Goal: Information Seeking & Learning: Check status

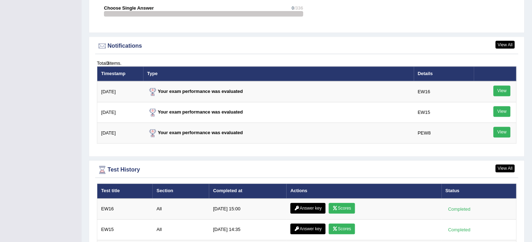
scroll to position [907, 0]
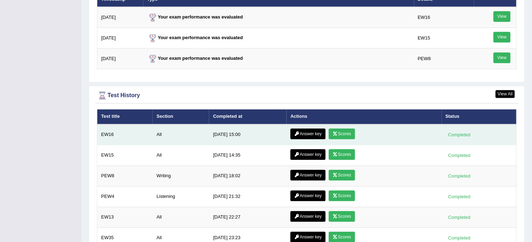
click at [345, 128] on link "Scores" at bounding box center [342, 133] width 26 height 11
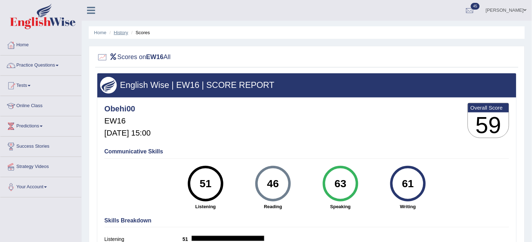
click at [118, 32] on link "History" at bounding box center [121, 32] width 14 height 5
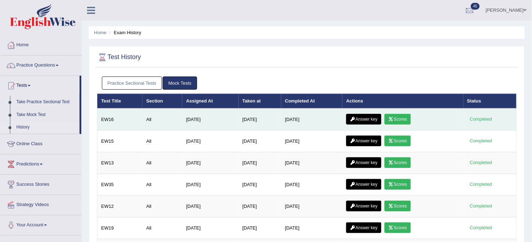
click at [365, 119] on link "Answer key" at bounding box center [363, 119] width 35 height 11
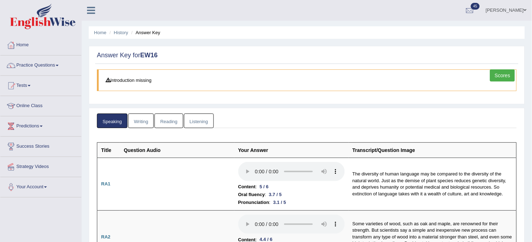
click at [144, 120] on link "Writing" at bounding box center [141, 120] width 26 height 15
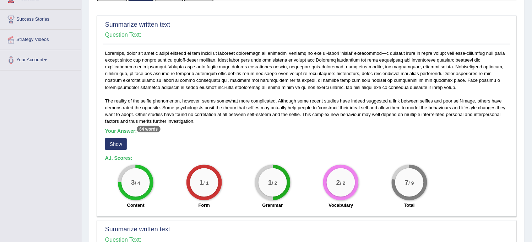
scroll to position [158, 0]
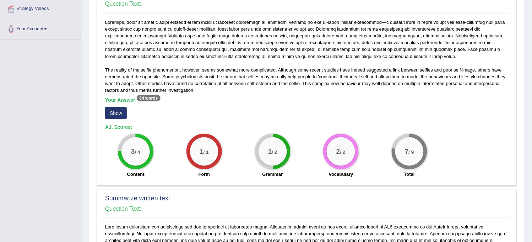
click at [115, 108] on button "Show" at bounding box center [116, 113] width 22 height 12
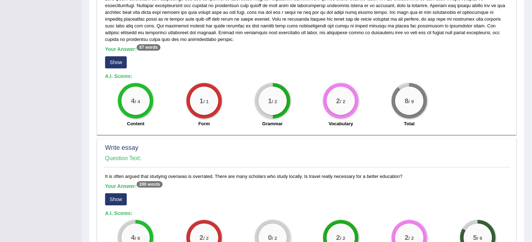
scroll to position [395, 0]
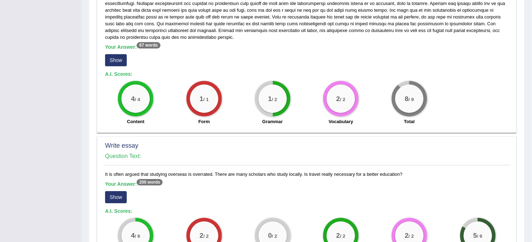
click at [118, 61] on button "Show" at bounding box center [116, 60] width 22 height 12
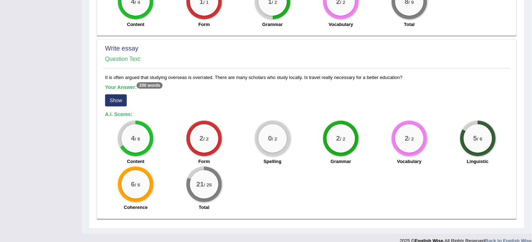
scroll to position [506, 0]
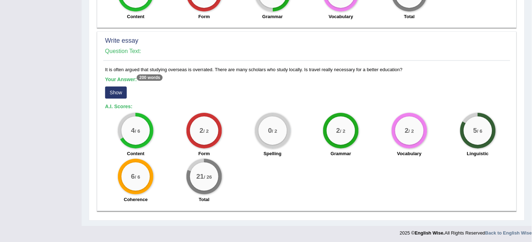
click at [113, 88] on button "Show" at bounding box center [116, 92] width 22 height 12
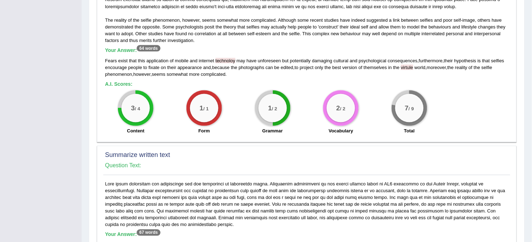
scroll to position [67, 0]
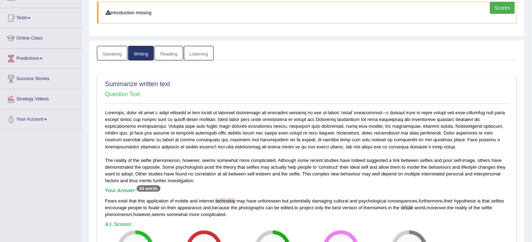
click at [171, 50] on link "Reading" at bounding box center [168, 53] width 28 height 15
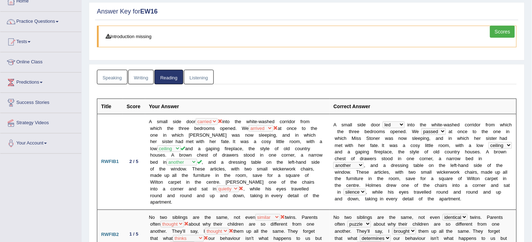
scroll to position [0, 0]
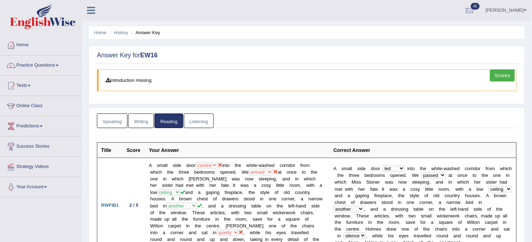
click at [197, 123] on link "Listening" at bounding box center [199, 120] width 30 height 15
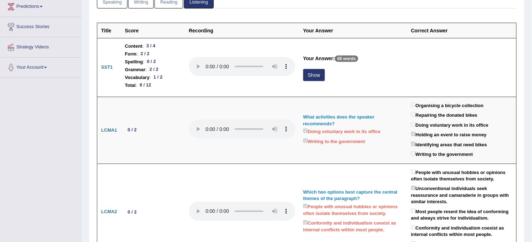
scroll to position [118, 0]
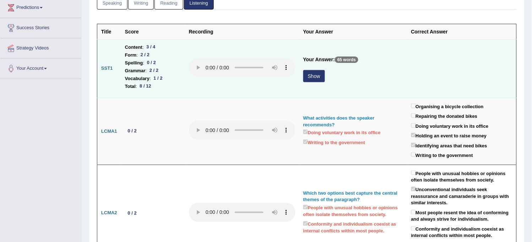
click at [317, 77] on button "Show" at bounding box center [314, 76] width 22 height 12
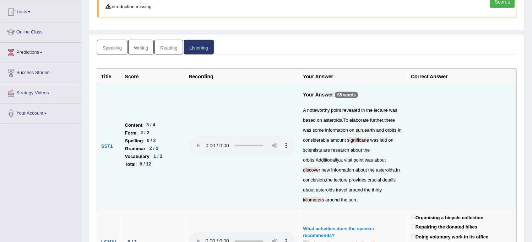
scroll to position [0, 0]
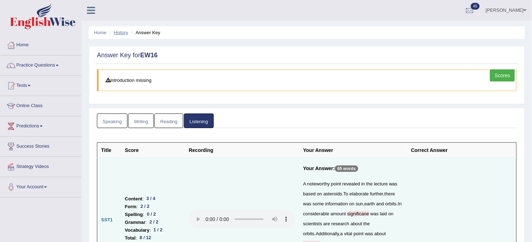
click at [121, 31] on link "History" at bounding box center [121, 32] width 14 height 5
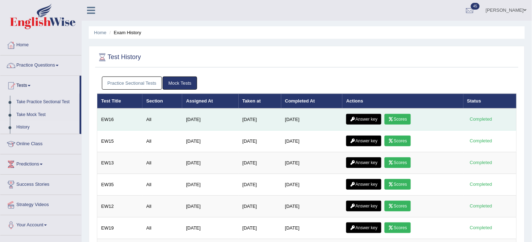
click at [405, 119] on link "Scores" at bounding box center [398, 119] width 26 height 11
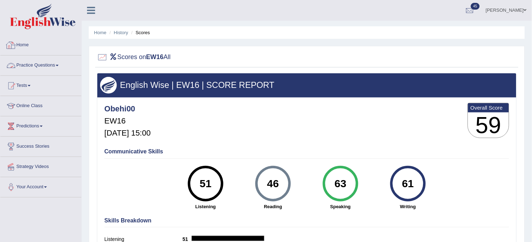
click at [50, 62] on link "Practice Questions" at bounding box center [40, 64] width 81 height 18
